Goal: Check status

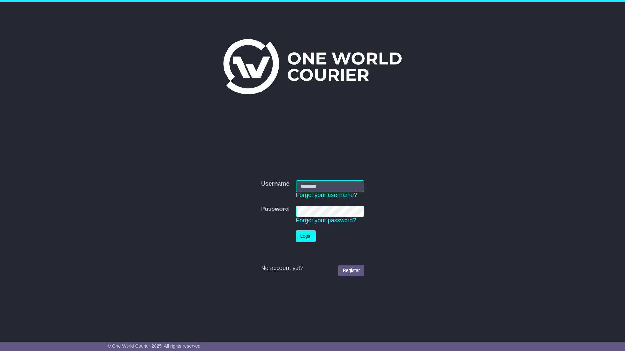
type input "**********"
click at [304, 235] on button "Login" at bounding box center [306, 236] width 20 height 11
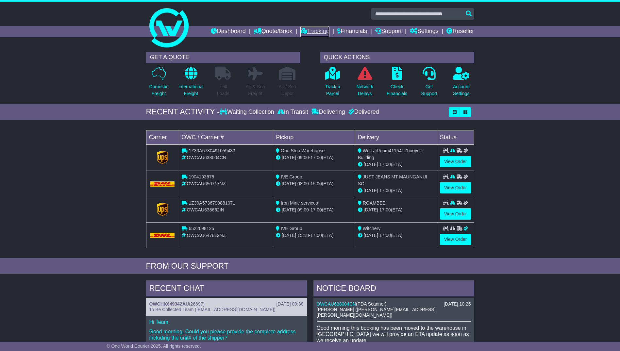
click at [309, 26] on link "Tracking" at bounding box center [315, 31] width 29 height 11
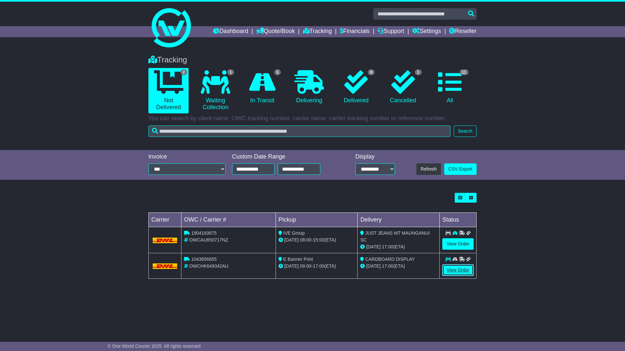
click at [452, 269] on link "View Order" at bounding box center [457, 270] width 31 height 11
